Goal: Task Accomplishment & Management: Manage account settings

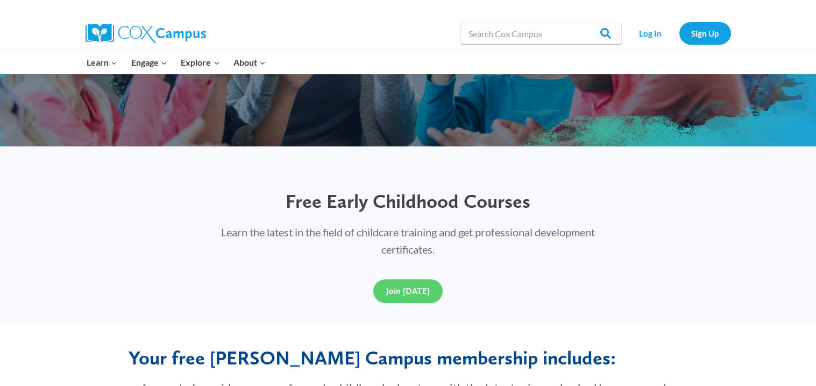
scroll to position [279, 0]
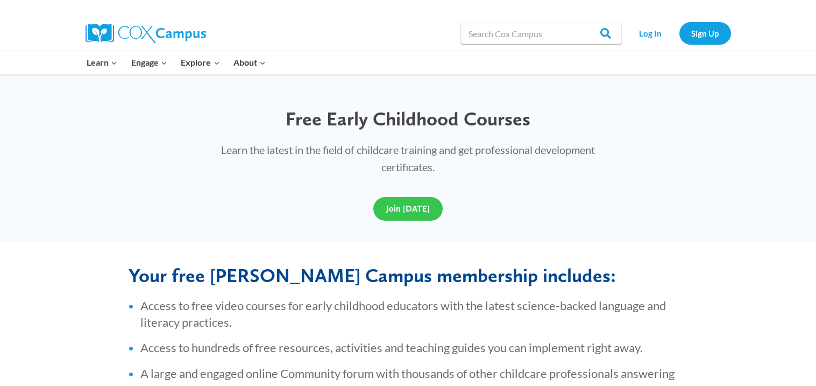
click at [411, 208] on span "Join Today" at bounding box center [408, 208] width 44 height 10
click at [653, 33] on link "Log In" at bounding box center [650, 33] width 47 height 22
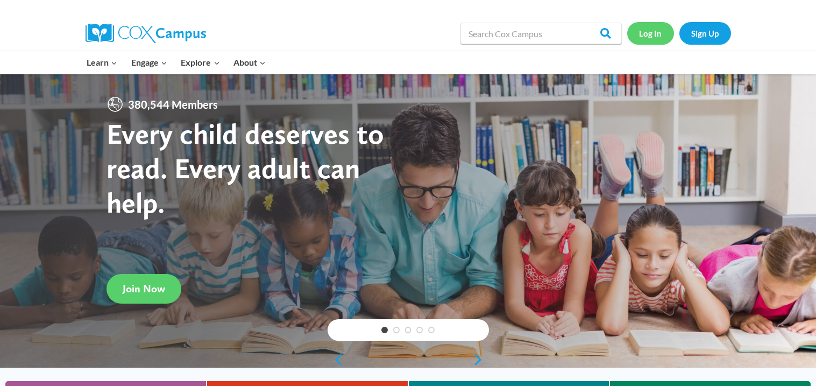
click at [645, 33] on link "Log In" at bounding box center [650, 33] width 47 height 22
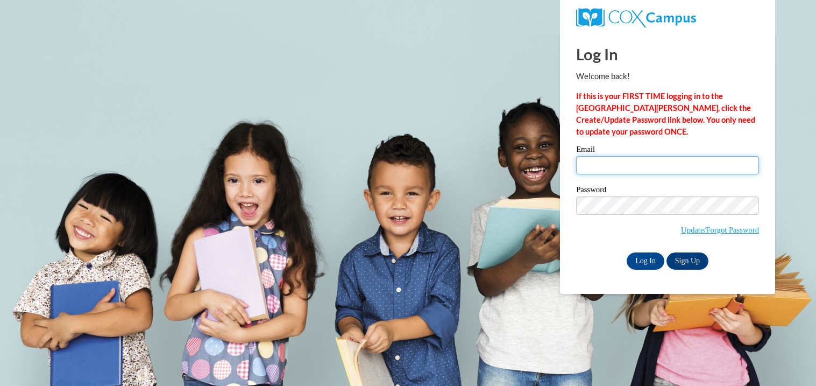
click at [627, 159] on input "Email" at bounding box center [667, 165] width 183 height 18
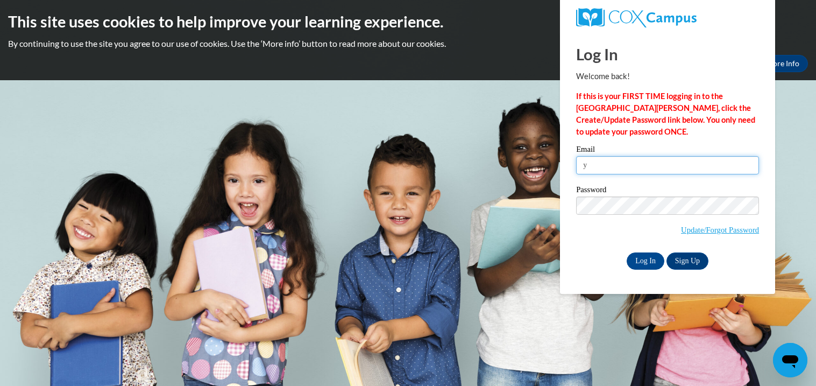
click at [627, 158] on input "y" at bounding box center [667, 165] width 183 height 18
type input "[EMAIL_ADDRESS][DOMAIN_NAME]"
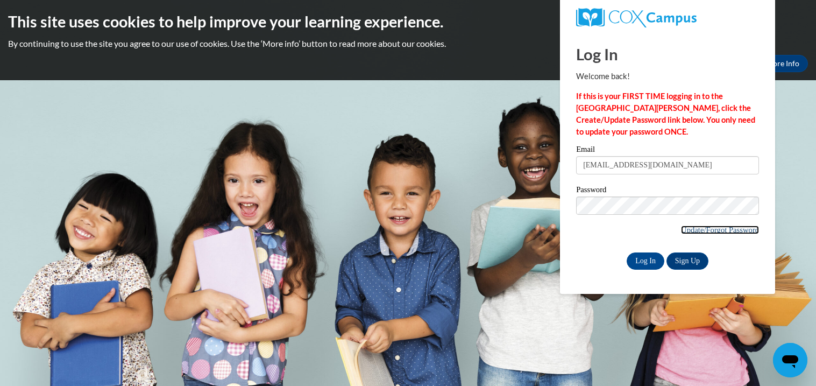
click at [692, 227] on link "Update/Forgot Password" at bounding box center [720, 229] width 78 height 9
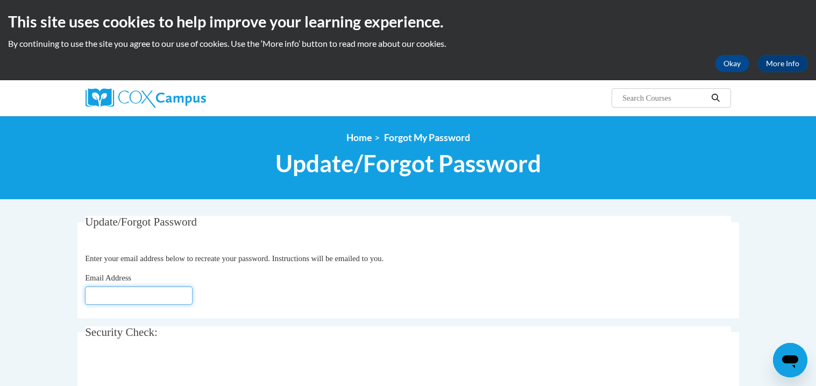
click at [157, 291] on input "Email Address" at bounding box center [139, 295] width 108 height 18
type input "[EMAIL_ADDRESS][DOMAIN_NAME]"
click at [60, 351] on body "This site uses cookies to help improve your learning experience. By continuing …" at bounding box center [408, 350] width 816 height 700
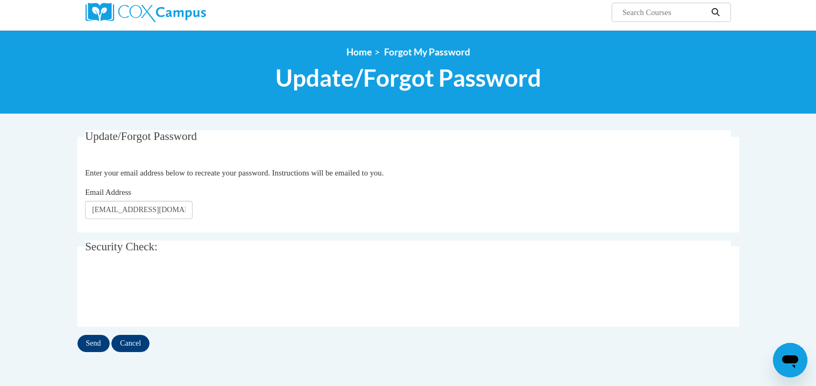
scroll to position [107, 0]
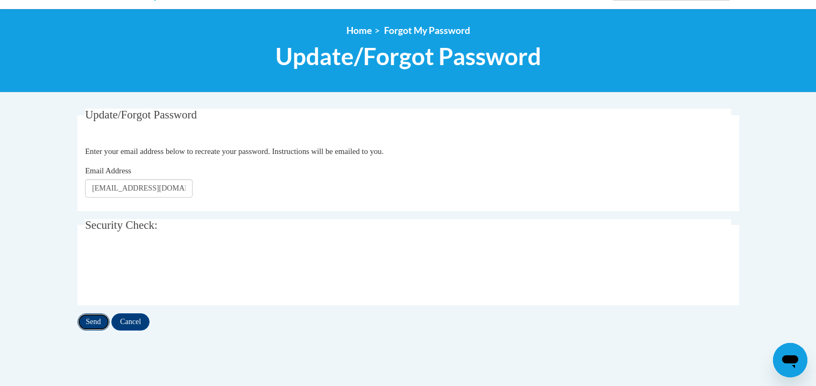
click at [90, 318] on input "Send" at bounding box center [93, 321] width 32 height 17
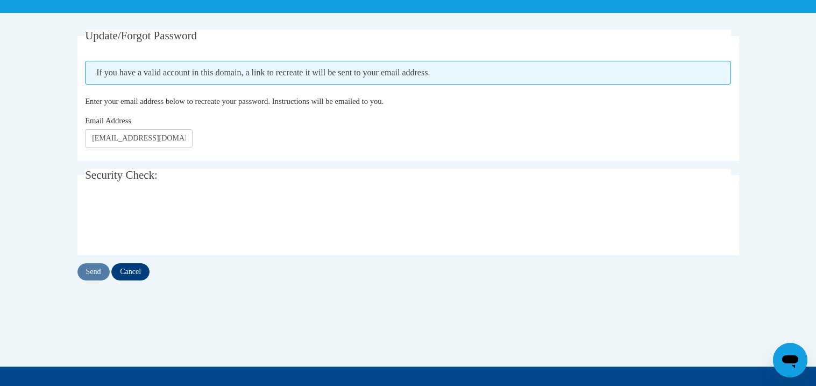
scroll to position [193, 0]
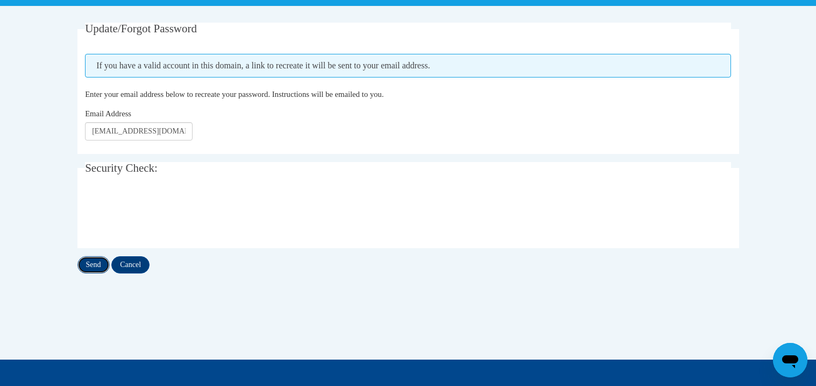
click at [94, 262] on input "Send" at bounding box center [93, 264] width 32 height 17
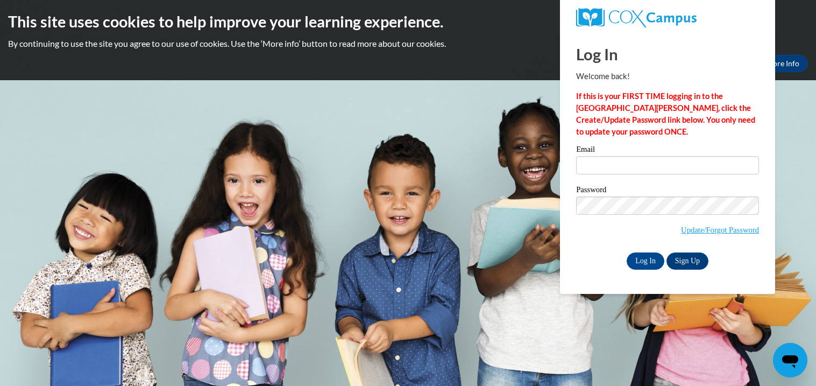
type input "yvettebaldwin29@gmail.com"
click at [650, 260] on input "Log In" at bounding box center [645, 260] width 38 height 17
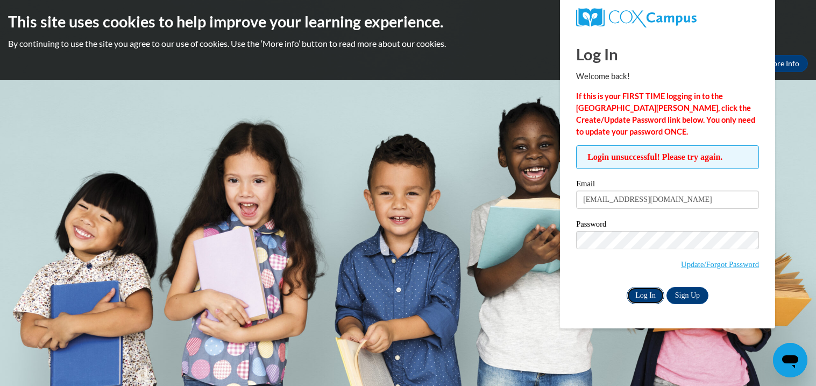
click at [643, 295] on input "Log In" at bounding box center [645, 295] width 38 height 17
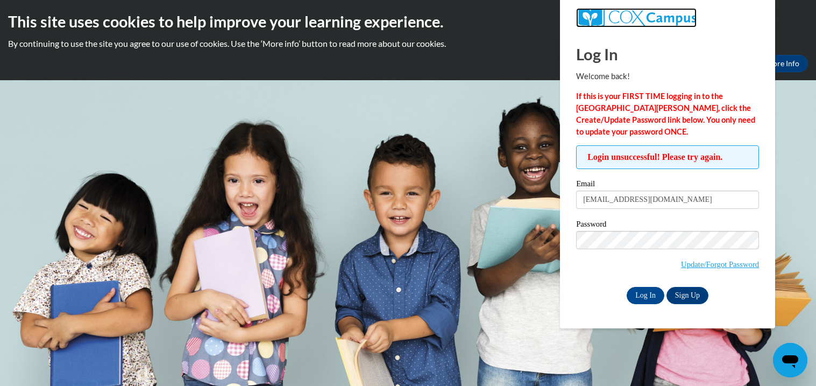
click at [599, 25] on img at bounding box center [636, 17] width 120 height 19
